Goal: Task Accomplishment & Management: Manage account settings

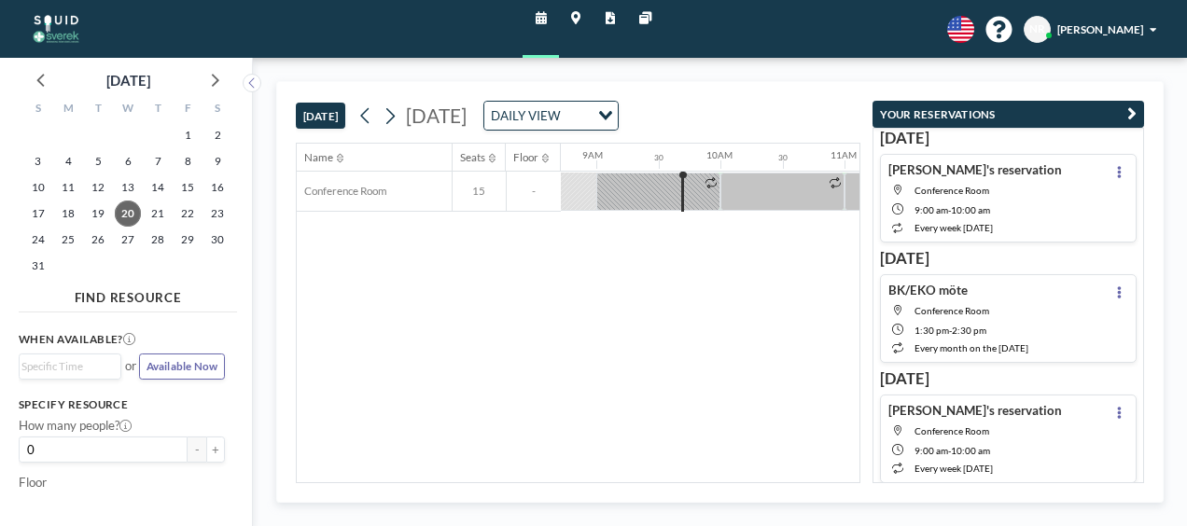
scroll to position [0, 1092]
click at [394, 119] on icon at bounding box center [390, 116] width 15 height 23
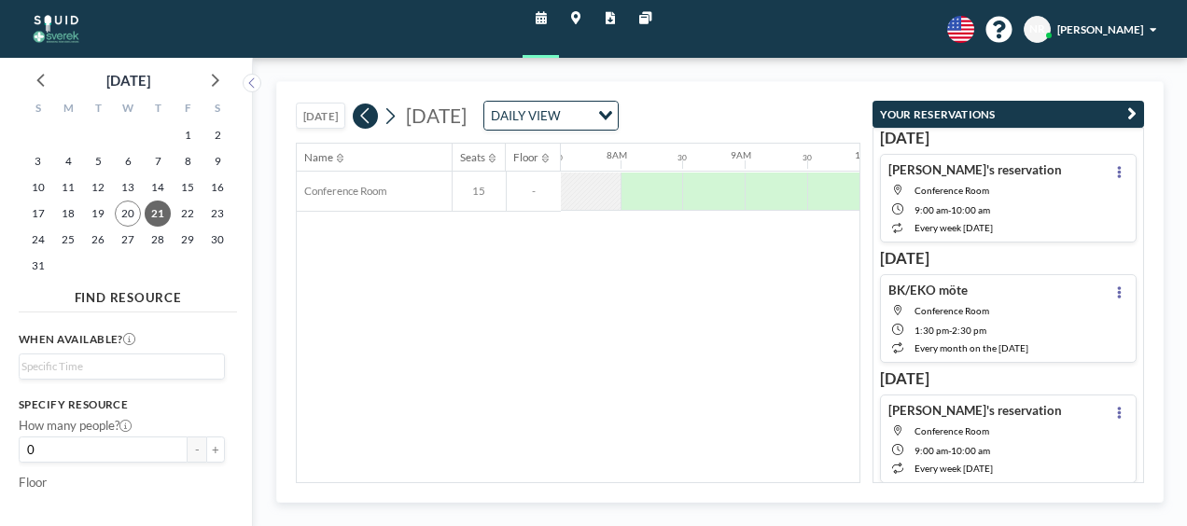
scroll to position [0, 971]
click at [369, 114] on icon at bounding box center [365, 116] width 15 height 23
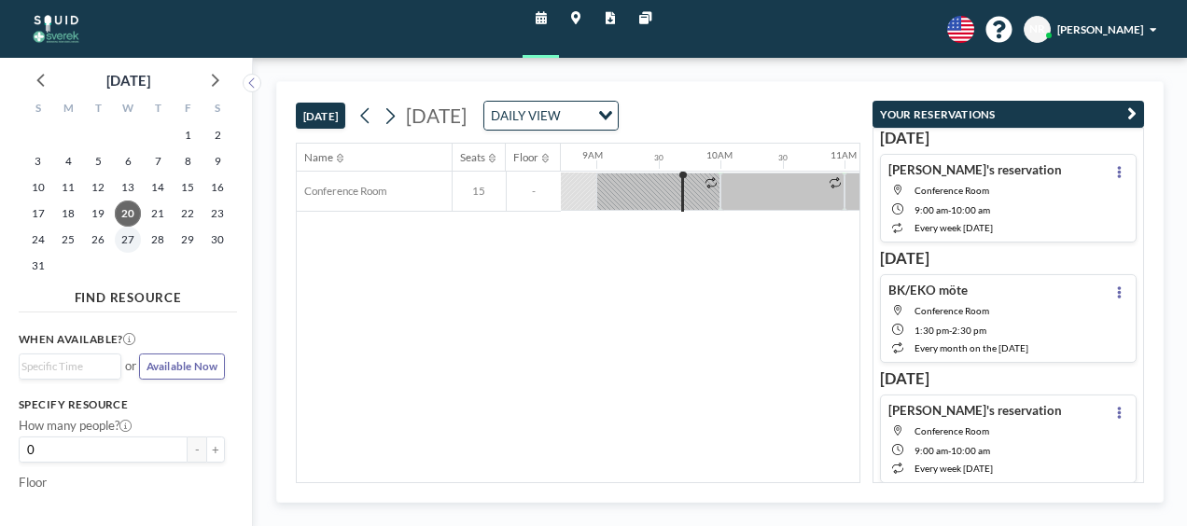
scroll to position [0, 1092]
click at [118, 244] on span "27" at bounding box center [128, 240] width 26 height 26
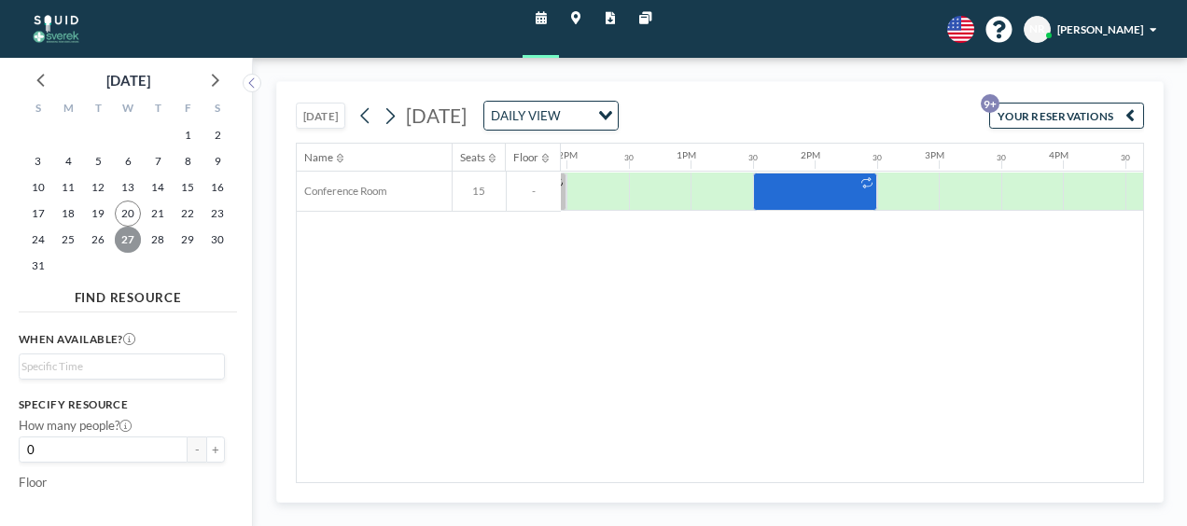
scroll to position [0, 1543]
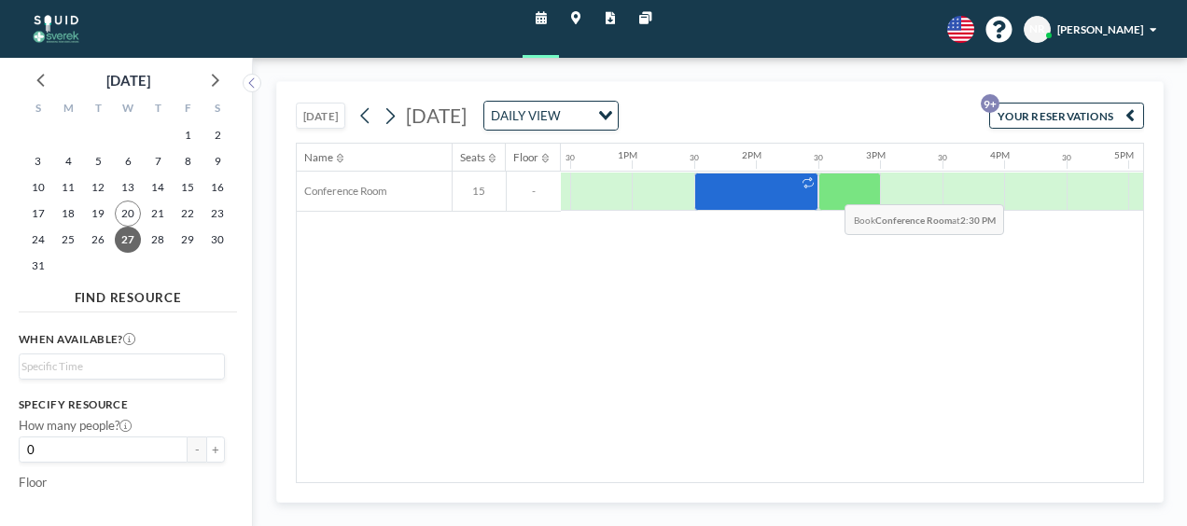
click at [829, 189] on div at bounding box center [849, 192] width 63 height 39
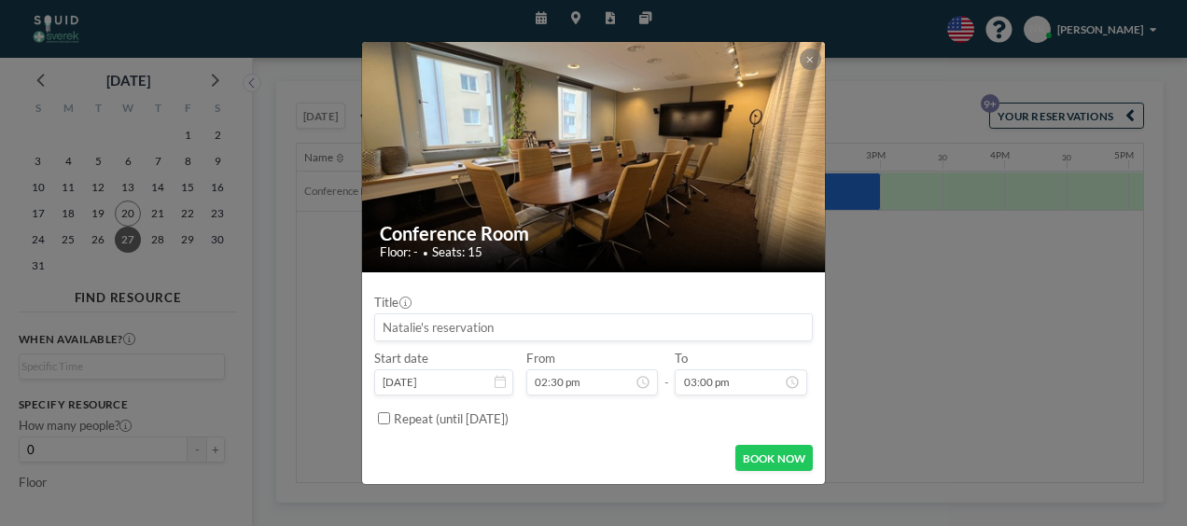
scroll to position [422, 0]
drag, startPoint x: 551, startPoint y: 334, endPoint x: 168, endPoint y: 295, distance: 384.6
click at [168, 295] on div "Conference Room Floor: - • Seats: 15 Title Start date [DATE] From 02:30 pm - To…" at bounding box center [593, 263] width 1187 height 526
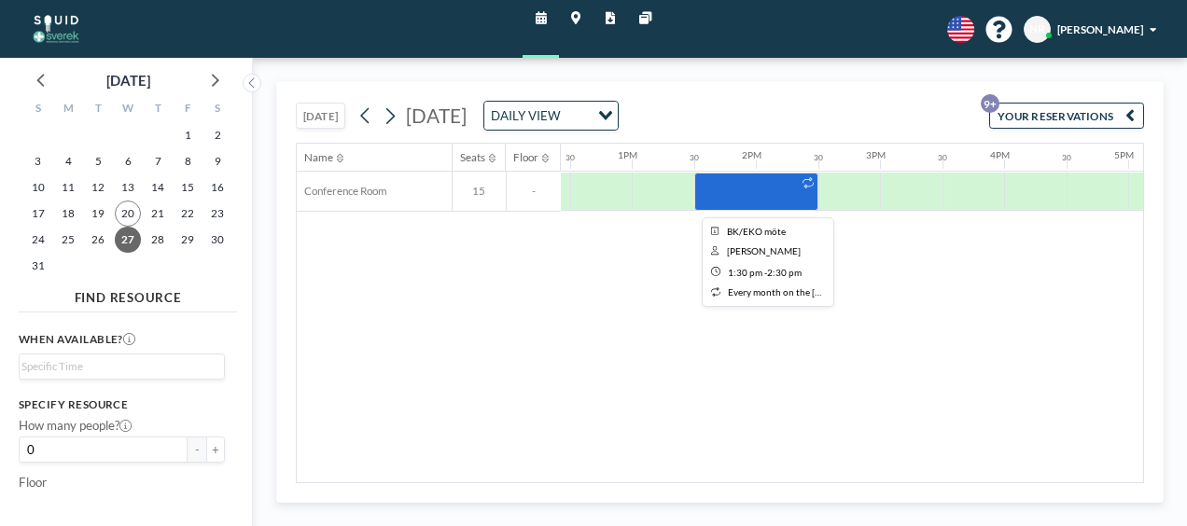
click at [747, 202] on div at bounding box center [756, 192] width 124 height 39
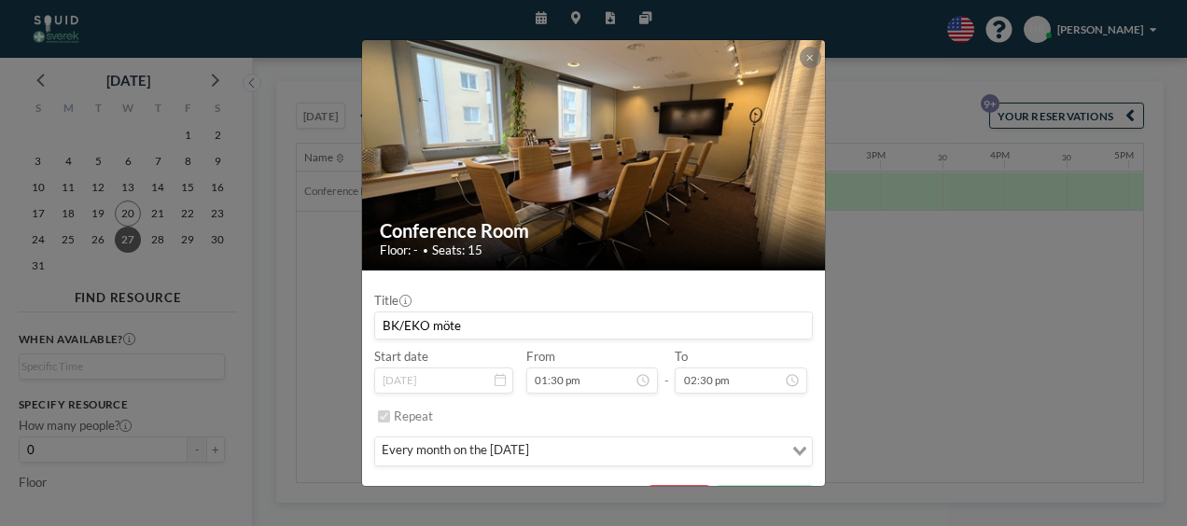
click at [889, 323] on div "Conference Room Floor: - • Seats: 15 Title BK/EKO [PERSON_NAME] Start date [DAT…" at bounding box center [593, 263] width 1187 height 526
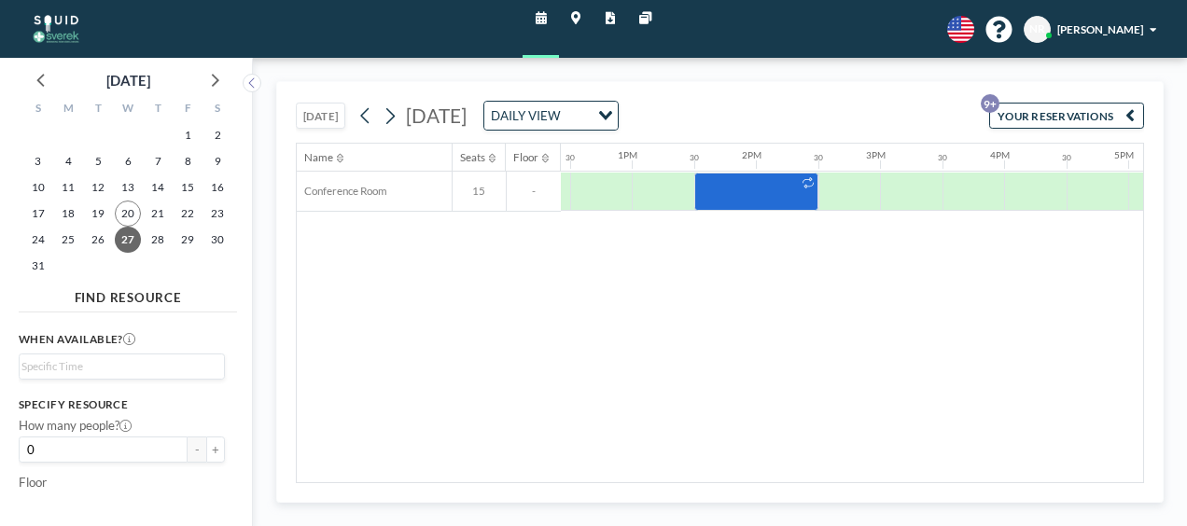
click at [727, 189] on div at bounding box center [756, 192] width 124 height 39
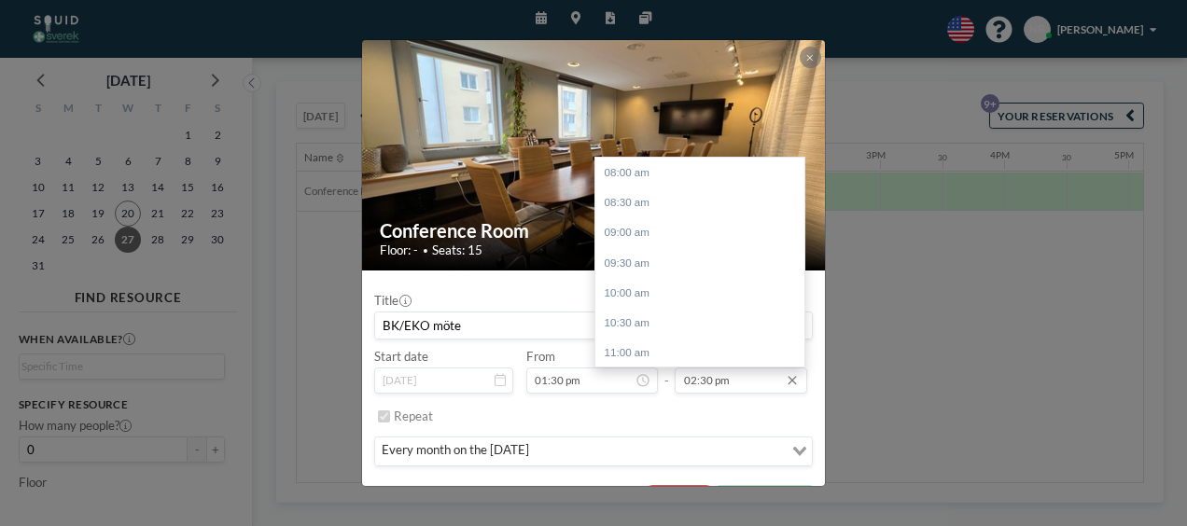
scroll to position [392, 0]
click at [704, 379] on input "02:30 pm" at bounding box center [741, 381] width 132 height 26
click at [689, 381] on input "02:30 pm" at bounding box center [741, 381] width 132 height 26
click at [705, 377] on input "03:30 pm" at bounding box center [741, 381] width 132 height 26
type input "03:00 pm"
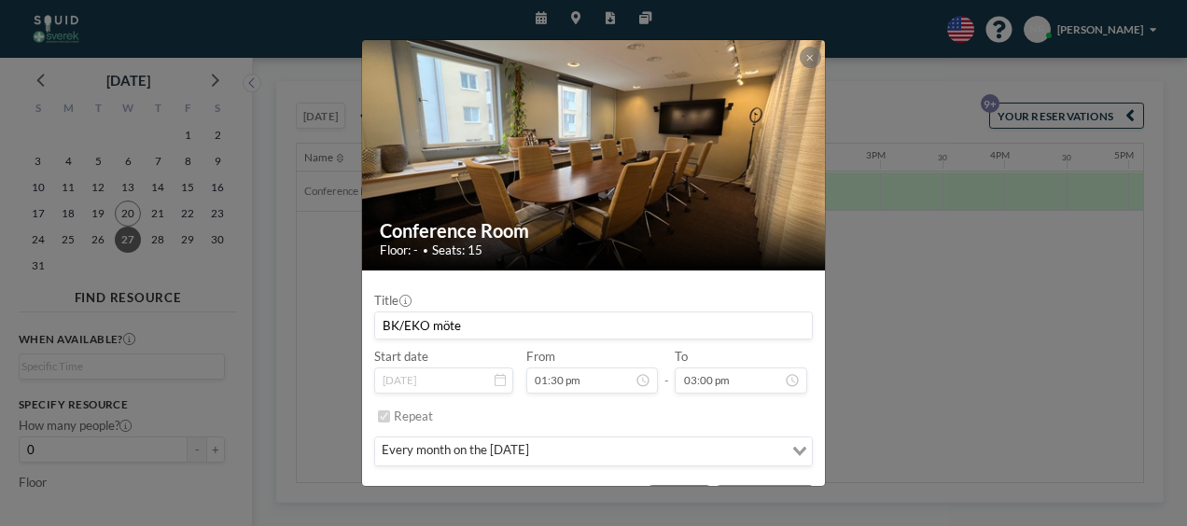
click at [650, 195] on div "Conference Room Floor: - • Seats: 15 Title BK/EKO [PERSON_NAME] Start date [DAT…" at bounding box center [594, 262] width 466 height 447
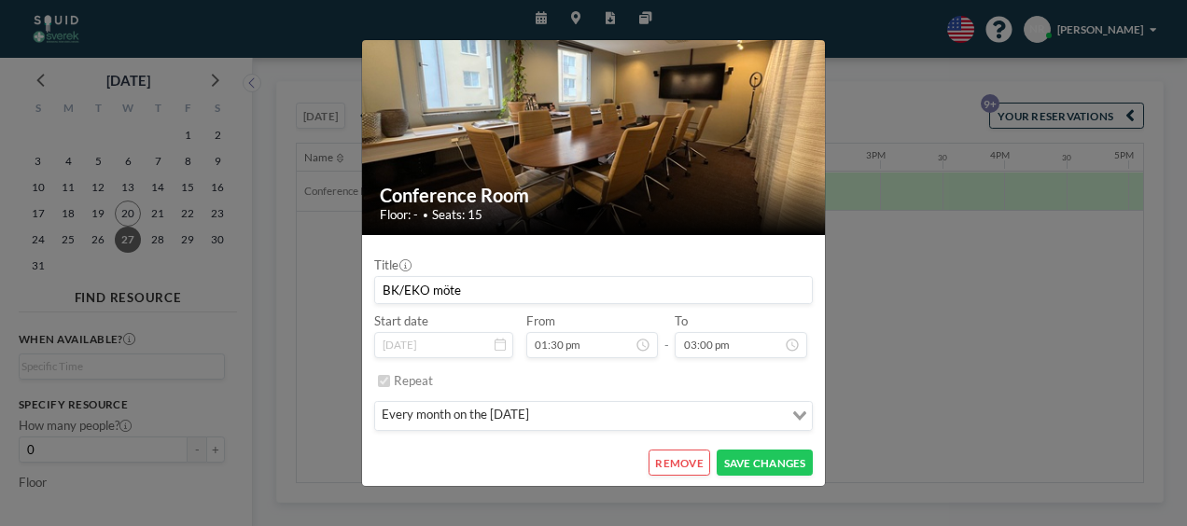
scroll to position [422, 0]
click at [753, 454] on button "SAVE CHANGES" at bounding box center [765, 463] width 96 height 26
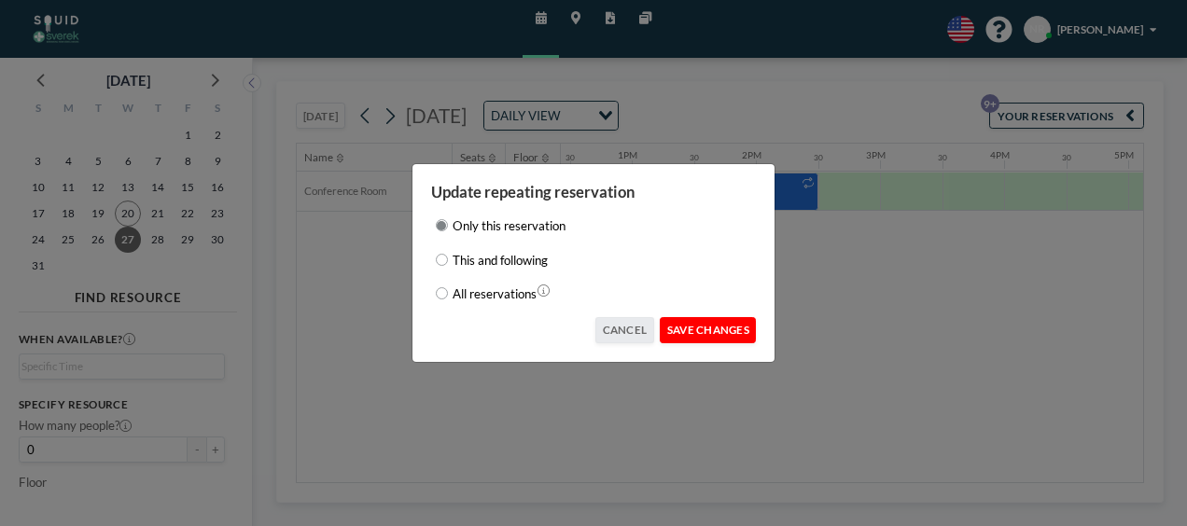
click at [734, 329] on button "SAVE CHANGES" at bounding box center [708, 330] width 96 height 26
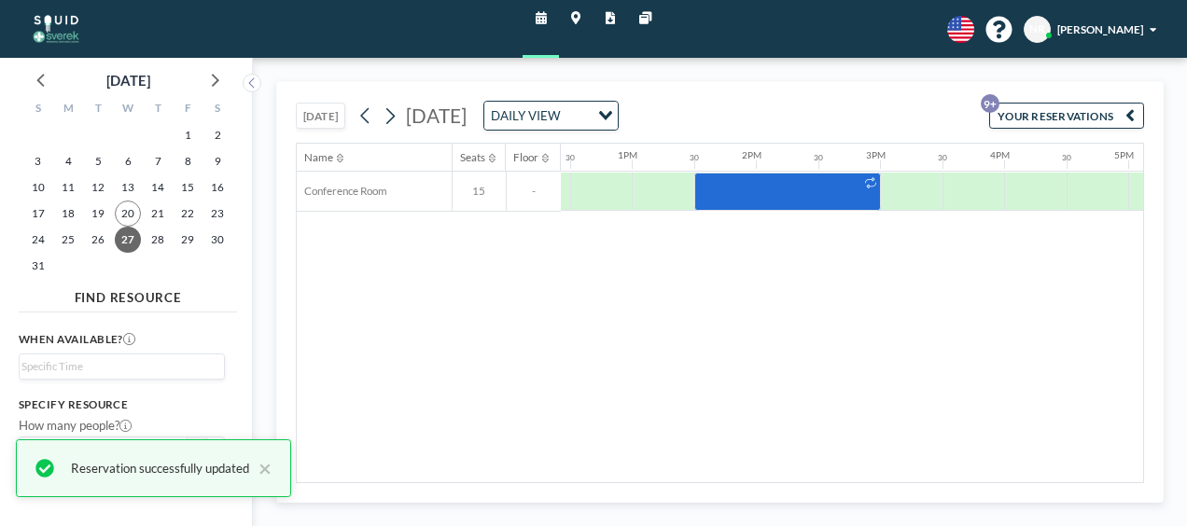
click at [760, 259] on div "Name Seats Floor 12AM 30 1AM 30 2AM 30 3AM 30 4AM 30 5AM 30 6AM 30 7AM 30 8AM 3…" at bounding box center [720, 313] width 846 height 339
